Goal: Navigation & Orientation: Find specific page/section

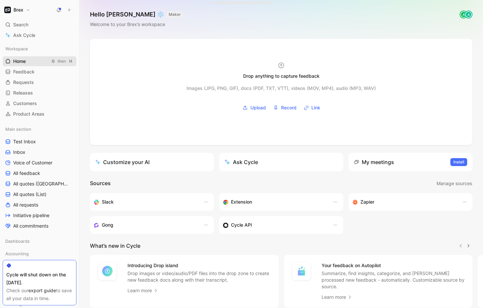
click at [15, 58] on span "Home" at bounding box center [19, 61] width 13 height 7
click at [26, 9] on button "Brex" at bounding box center [17, 9] width 29 height 9
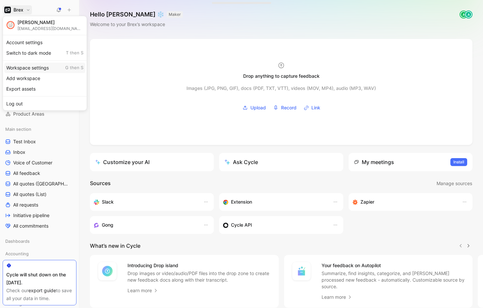
click at [30, 71] on div "Workspace settings G then S" at bounding box center [44, 68] width 81 height 11
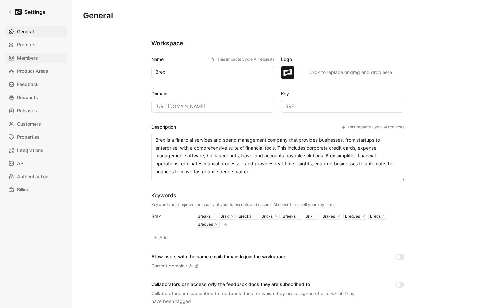
click at [27, 59] on span "Members" at bounding box center [27, 58] width 21 height 8
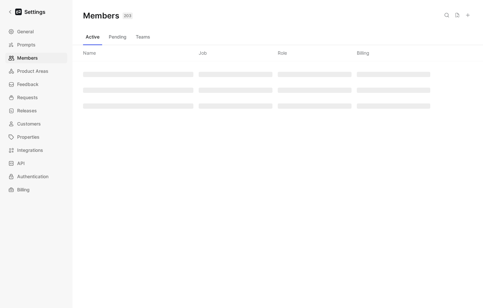
click at [139, 38] on button "Teams" at bounding box center [143, 37] width 20 height 11
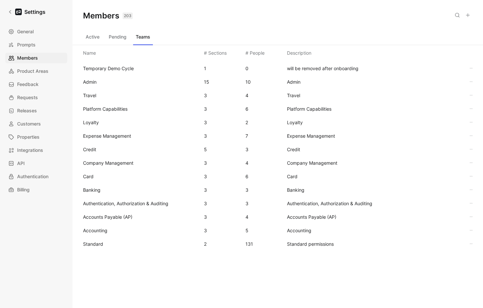
click at [130, 134] on span "Expense Management" at bounding box center [107, 136] width 48 height 6
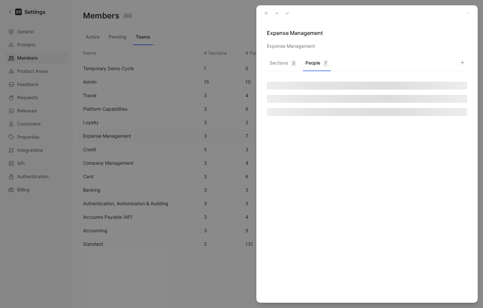
click at [316, 62] on button "People 7" at bounding box center [317, 64] width 28 height 13
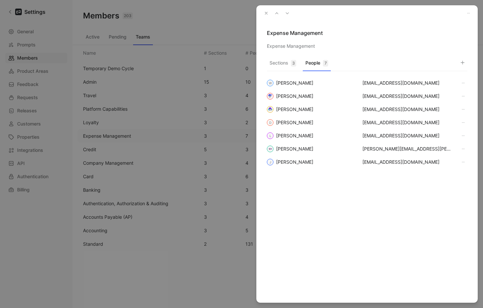
click at [264, 13] on icon "button" at bounding box center [266, 13] width 5 height 5
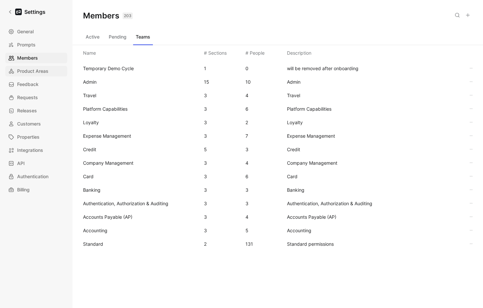
click at [25, 73] on span "Product Areas" at bounding box center [32, 71] width 31 height 8
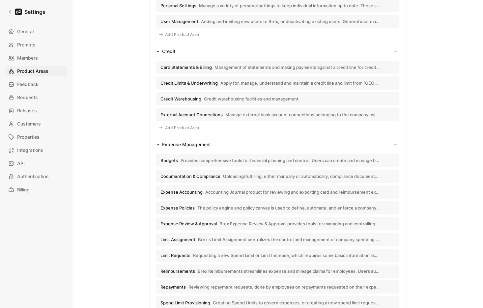
scroll to position [890, 0]
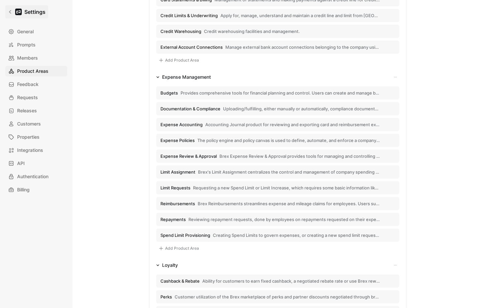
click at [10, 11] on icon at bounding box center [10, 12] width 2 height 4
